Goal: Entertainment & Leisure: Consume media (video, audio)

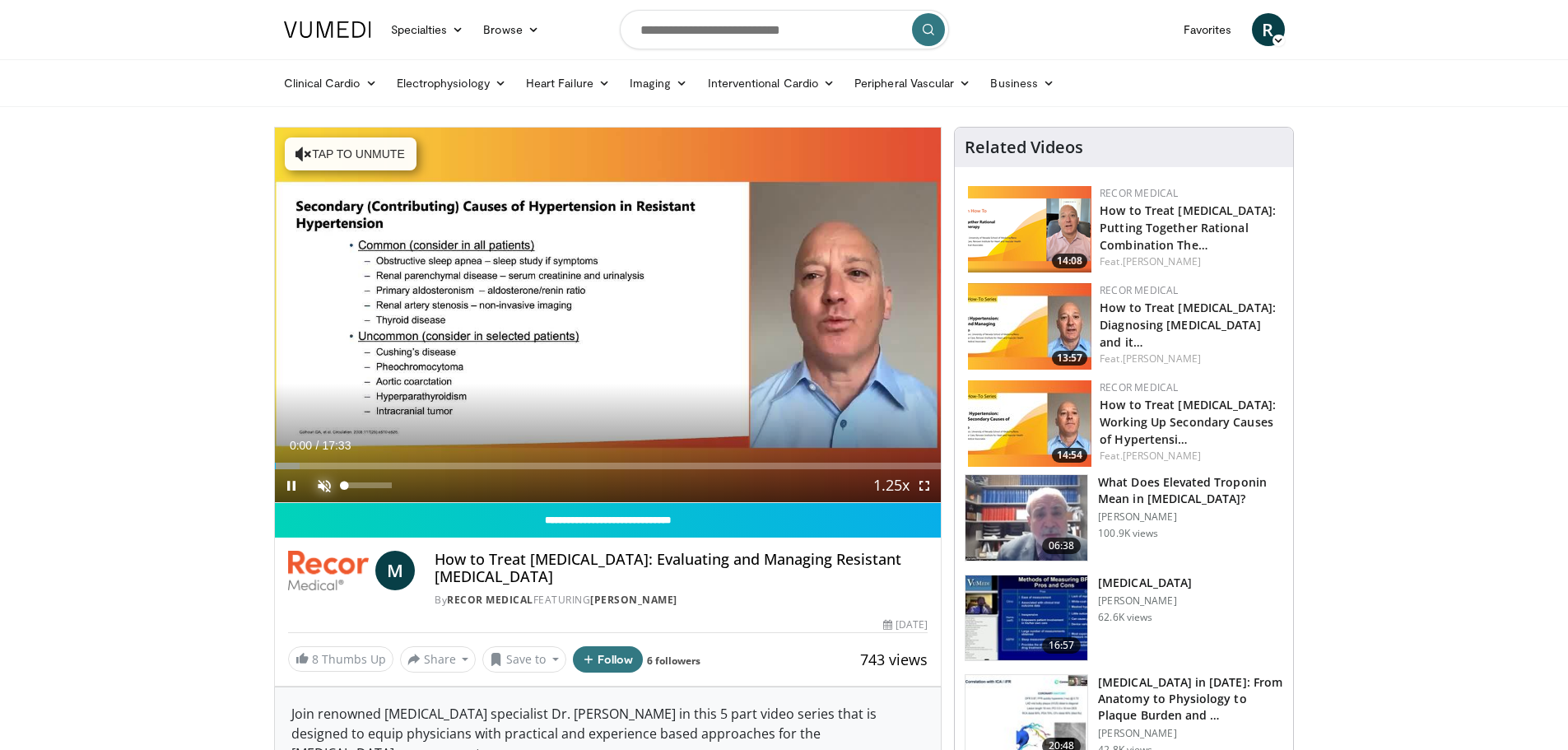
click at [325, 484] on span "Video Player" at bounding box center [325, 486] width 33 height 33
click at [922, 485] on span "Video Player" at bounding box center [924, 486] width 33 height 33
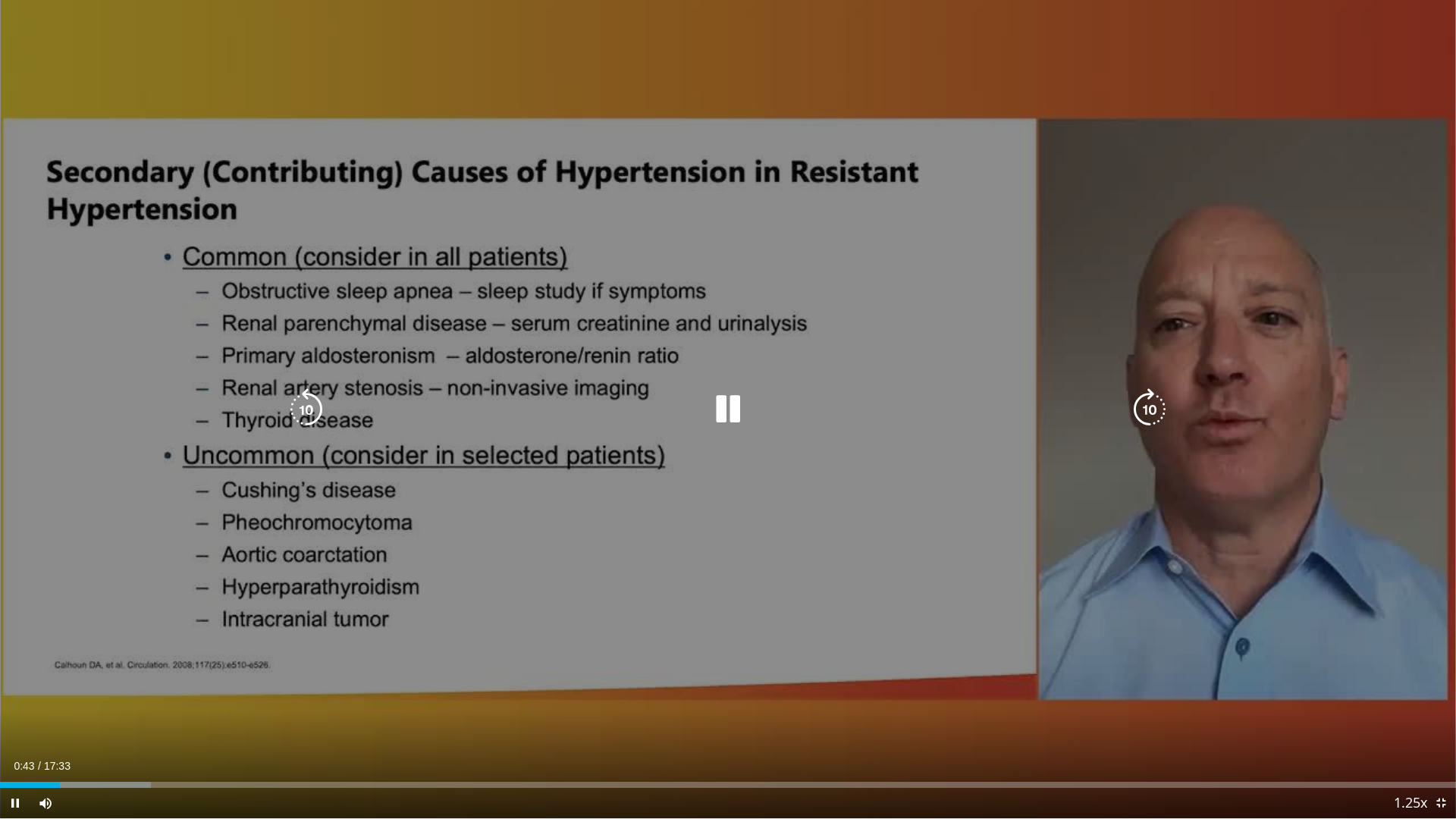
click at [754, 690] on div "10 seconds Tap to unmute" at bounding box center [728, 409] width 1456 height 818
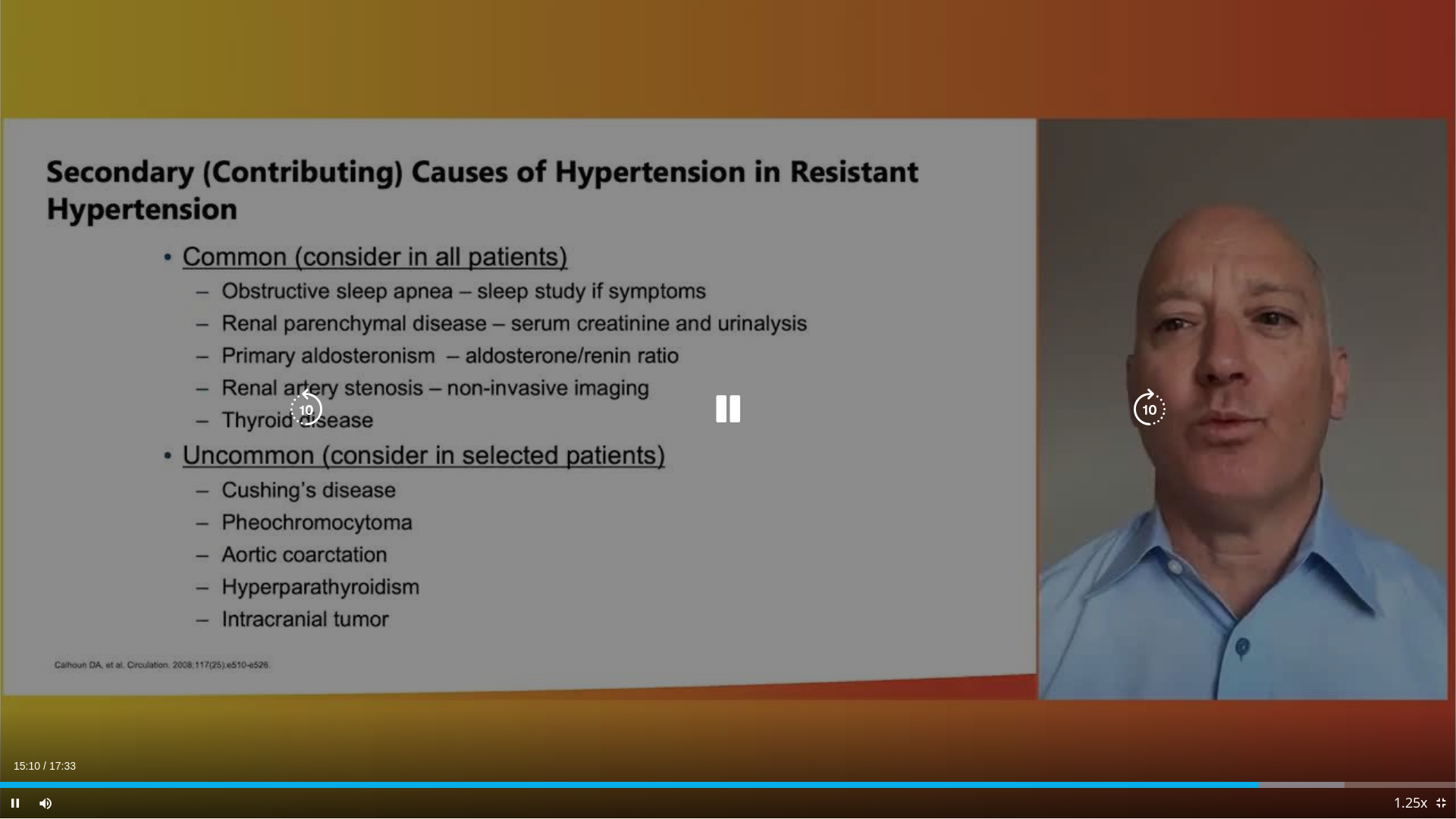
click at [727, 405] on icon "Video Player" at bounding box center [728, 410] width 42 height 42
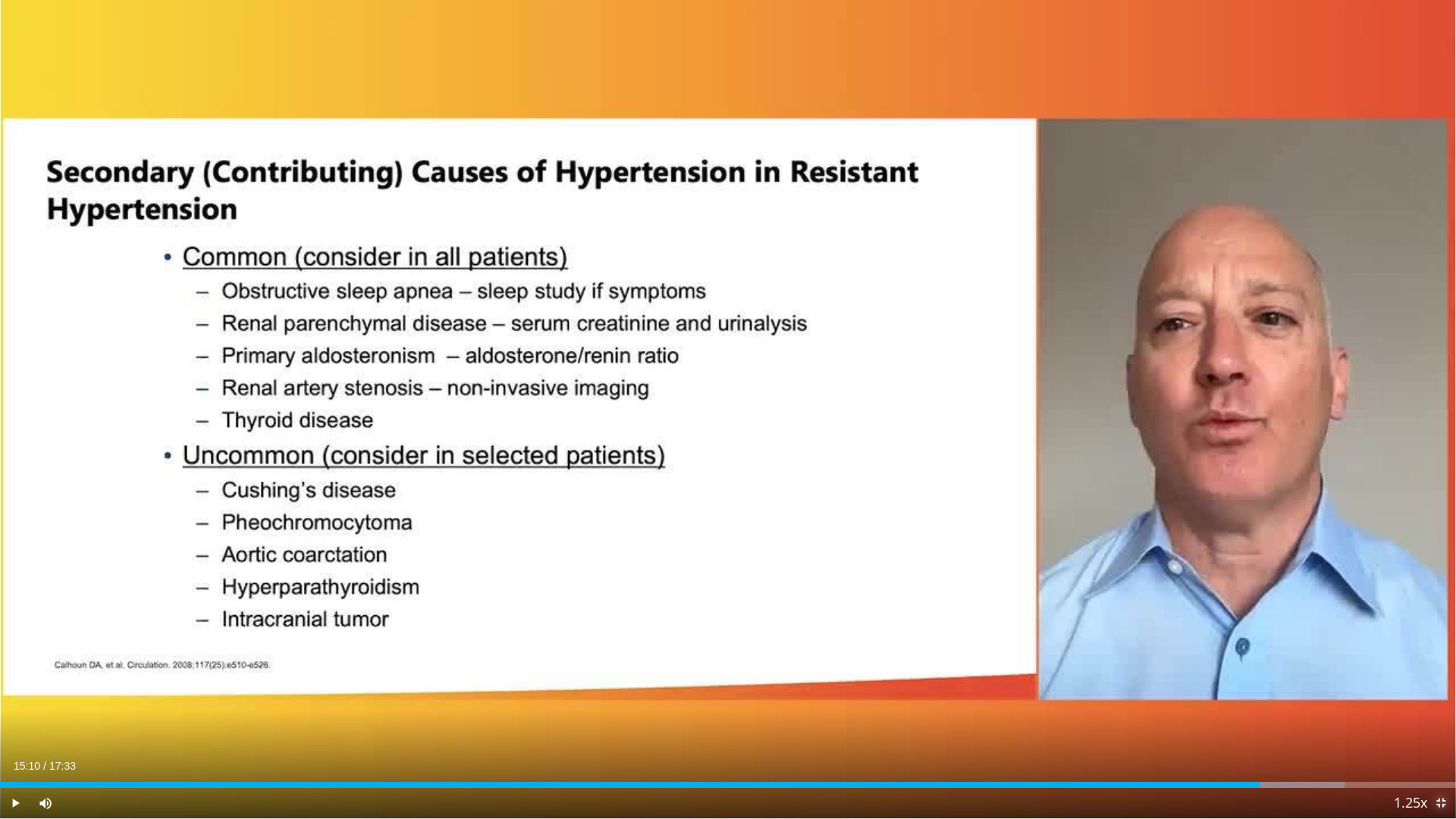
click at [1438, 690] on span "Video Player" at bounding box center [1442, 803] width 31 height 31
